Goal: Task Accomplishment & Management: Complete application form

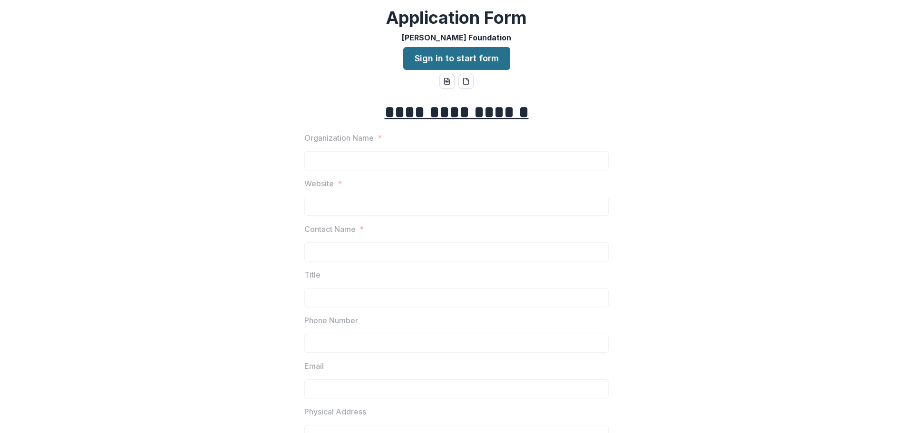
click at [456, 62] on link "Sign in to start form" at bounding box center [456, 58] width 107 height 23
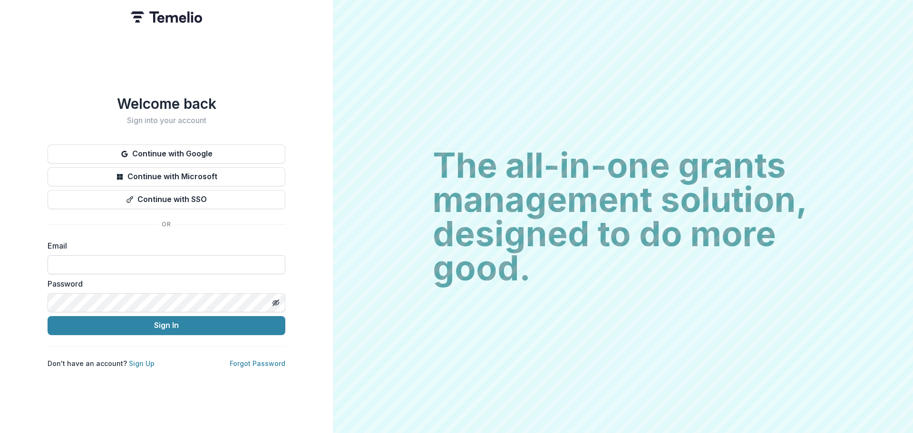
click at [70, 255] on input at bounding box center [167, 264] width 238 height 19
type input "**********"
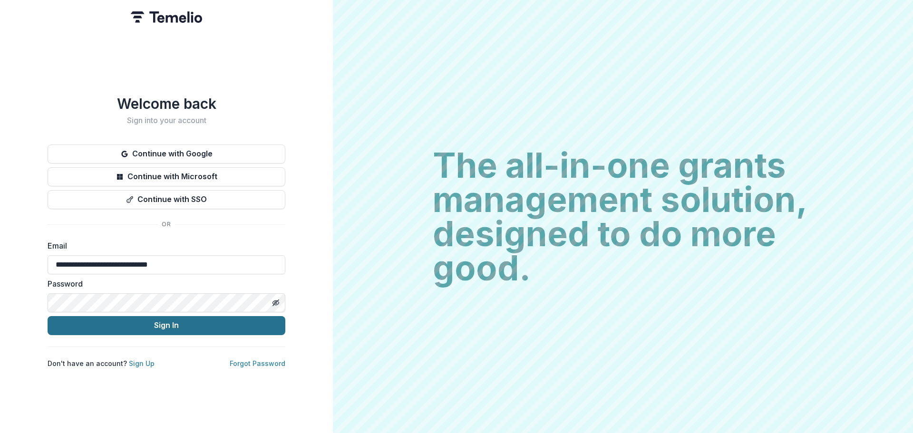
click at [120, 323] on button "Sign In" at bounding box center [167, 325] width 238 height 19
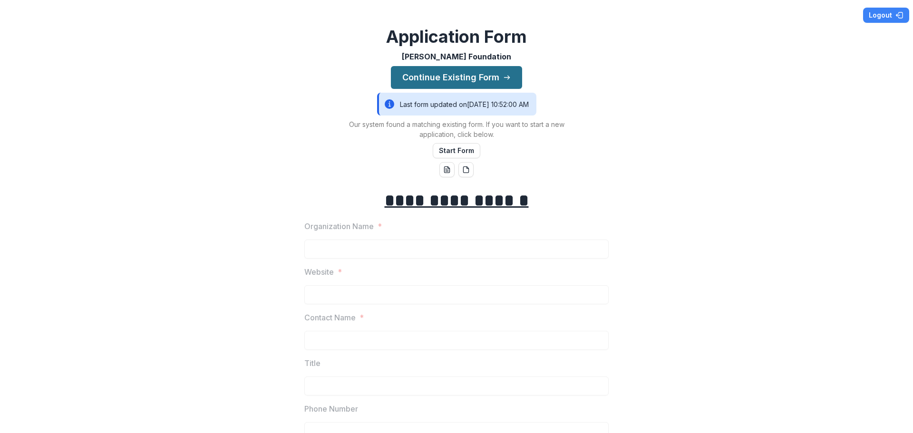
click at [458, 78] on button "Continue Existing Form" at bounding box center [456, 77] width 131 height 23
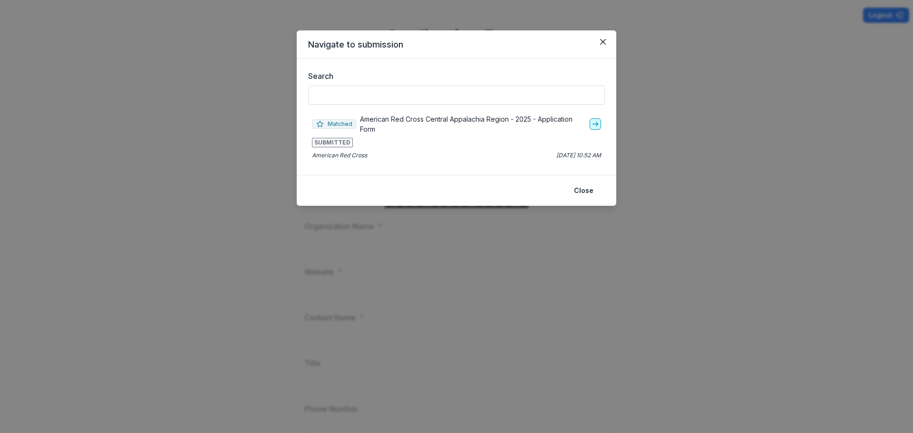
click at [593, 125] on icon "go-to" at bounding box center [596, 124] width 8 height 8
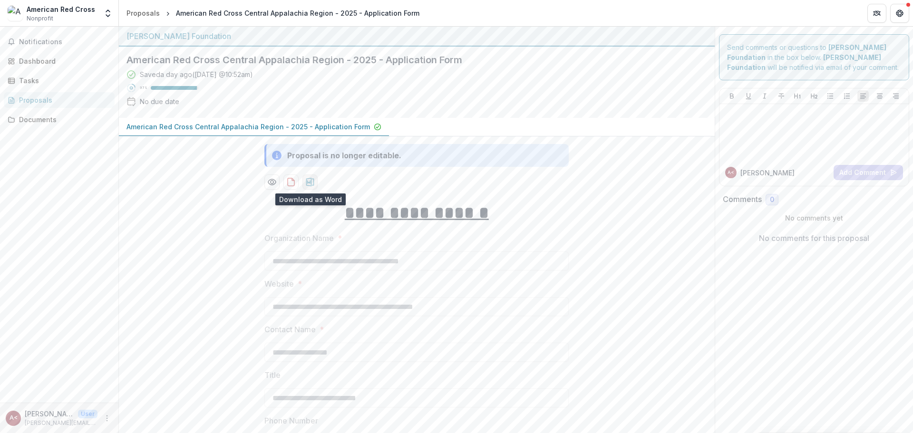
click at [310, 185] on icon "download-proposal" at bounding box center [310, 182] width 10 height 10
click at [29, 81] on div "Tasks" at bounding box center [63, 81] width 88 height 10
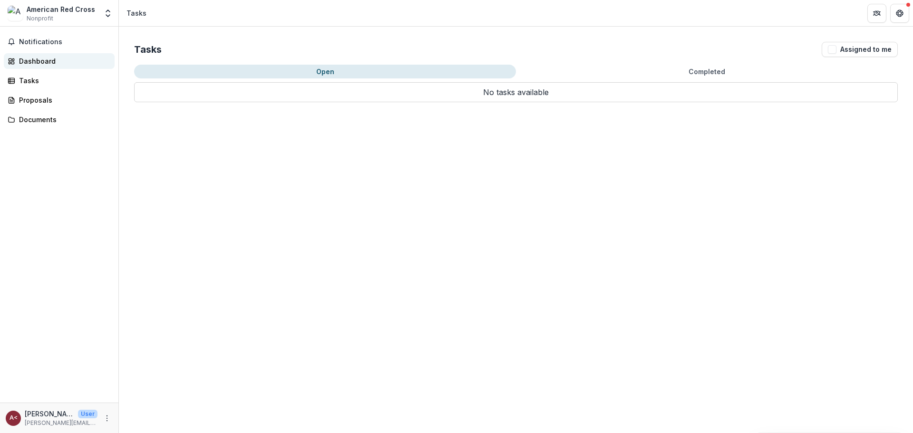
click at [39, 62] on div "Dashboard" at bounding box center [63, 61] width 88 height 10
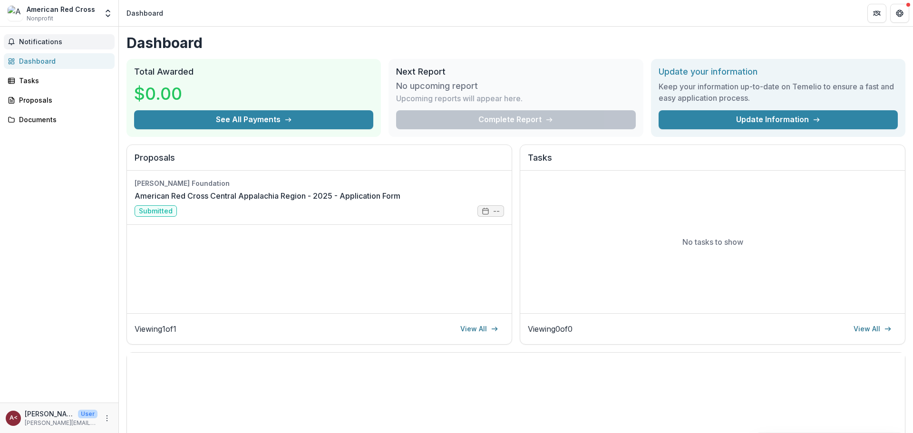
click at [41, 43] on span "Notifications" at bounding box center [65, 42] width 92 height 8
